Goal: Task Accomplishment & Management: Manage account settings

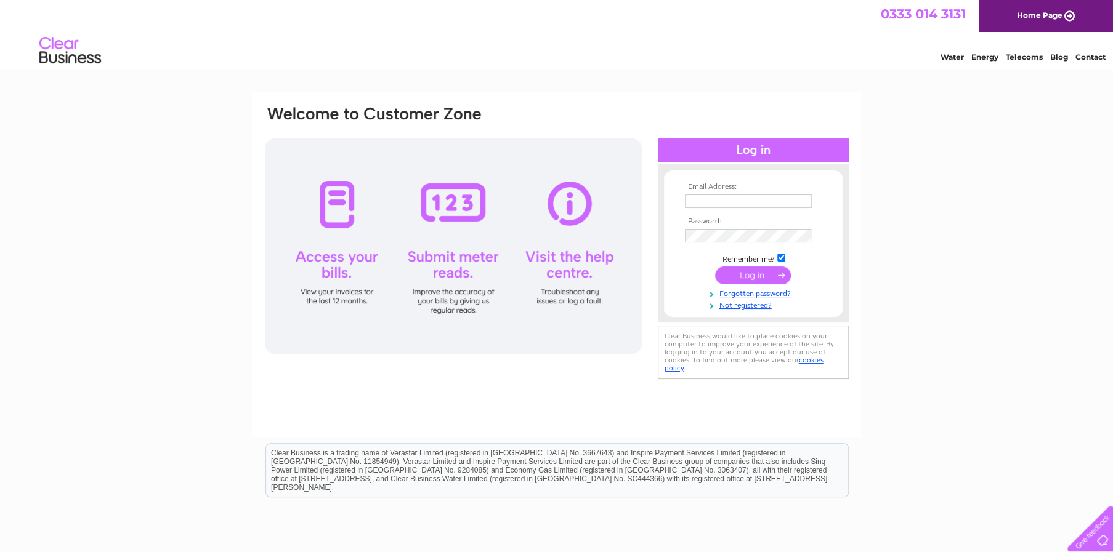
type input "julia_nunez@lde.nu"
click at [775, 272] on input "submit" at bounding box center [753, 275] width 76 height 17
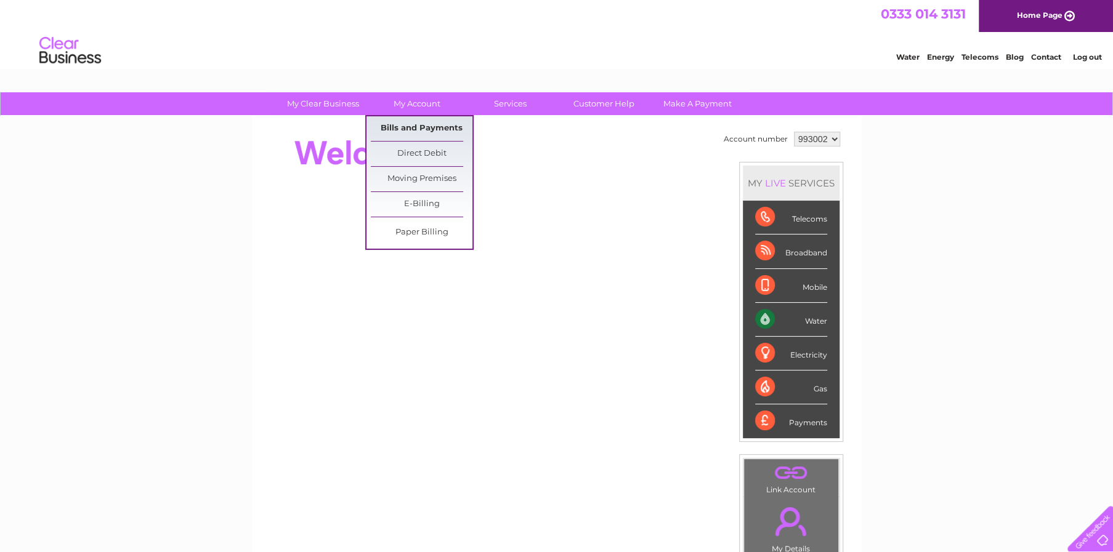
click at [408, 118] on link "Bills and Payments" at bounding box center [422, 128] width 102 height 25
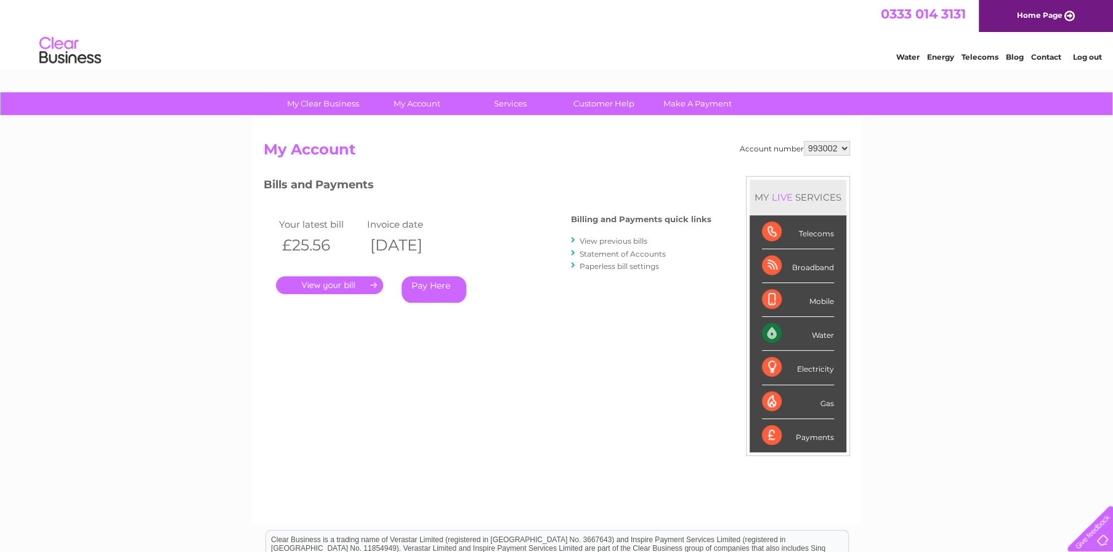
click at [361, 283] on link "." at bounding box center [329, 285] width 107 height 18
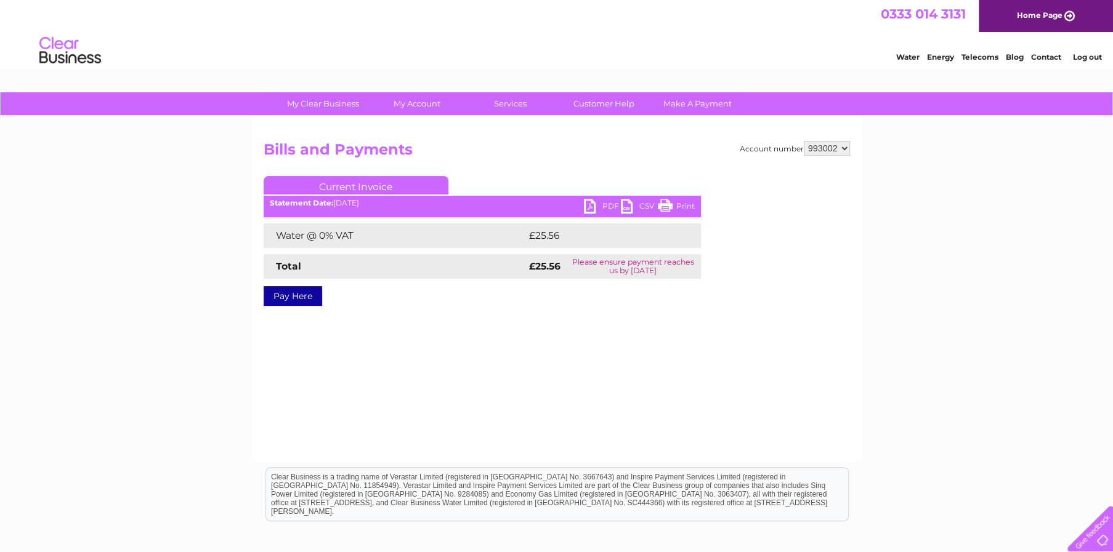
click at [609, 206] on link "PDF" at bounding box center [602, 208] width 37 height 18
click at [1084, 59] on link "Log out" at bounding box center [1086, 56] width 29 height 9
